Goal: Information Seeking & Learning: Learn about a topic

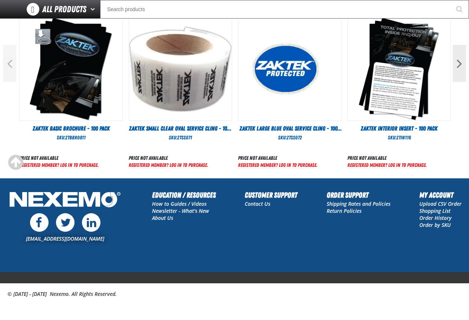
scroll to position [137, 0]
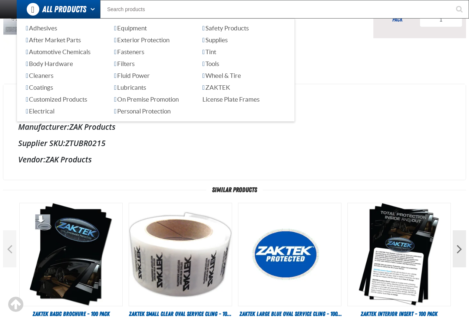
click at [74, 11] on span "All Products" at bounding box center [64, 9] width 44 height 13
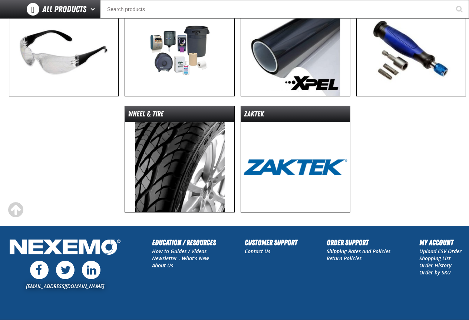
scroll to position [630, 0]
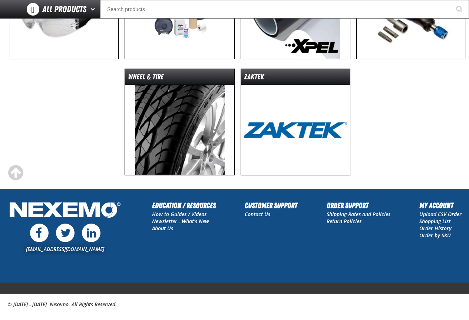
click at [295, 145] on img at bounding box center [295, 130] width 109 height 90
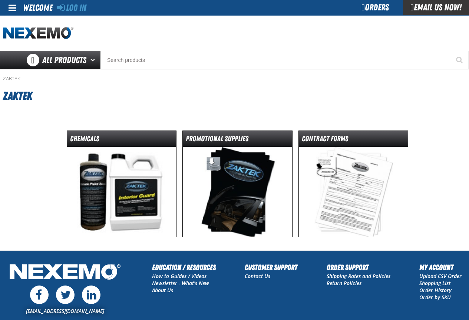
click at [128, 181] on img at bounding box center [121, 192] width 109 height 90
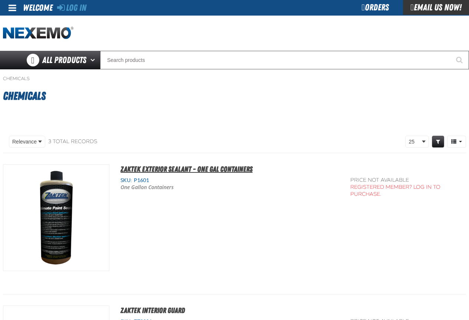
click at [165, 171] on span "ZAKTEK Exterior Sealant - One Gal Containers" at bounding box center [186, 169] width 132 height 9
